Goal: Navigation & Orientation: Find specific page/section

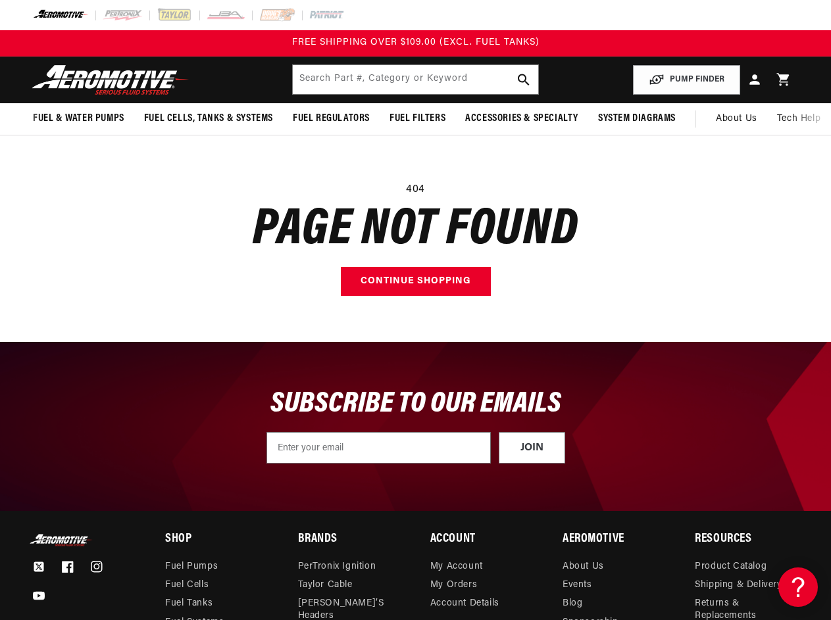
click at [415, 310] on main "404 Page not found Continue shopping" at bounding box center [415, 239] width 831 height 207
click at [415, 80] on input "text" at bounding box center [415, 79] width 245 height 29
click at [687, 80] on button "PUMP FINDER" at bounding box center [686, 80] width 107 height 30
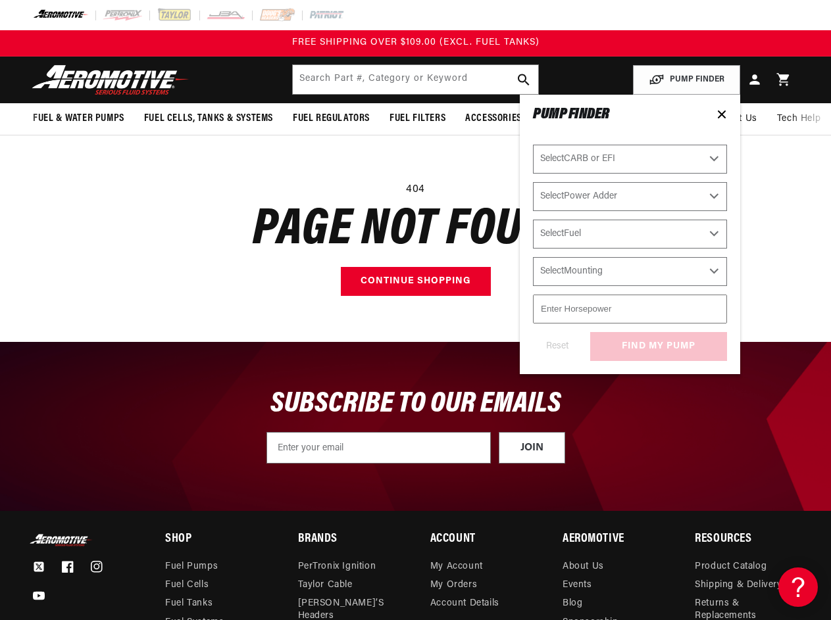
click at [78, 118] on span "Fuel & Water Pumps" at bounding box center [78, 119] width 91 height 14
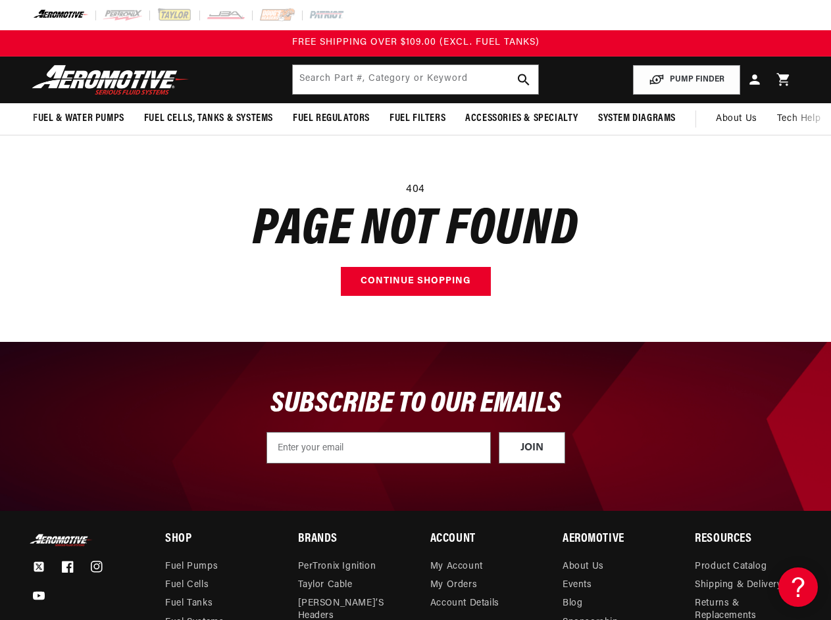
click at [209, 118] on span "Fuel Cells, Tanks & Systems" at bounding box center [208, 119] width 129 height 14
click at [331, 118] on span "Fuel Regulators" at bounding box center [331, 119] width 77 height 14
click at [417, 118] on span "Fuel Filters" at bounding box center [418, 119] width 56 height 14
click at [520, 118] on span "Accessories & Specialty" at bounding box center [521, 119] width 113 height 14
click at [635, 118] on span "System Diagrams" at bounding box center [637, 119] width 78 height 14
